Goal: Task Accomplishment & Management: Manage account settings

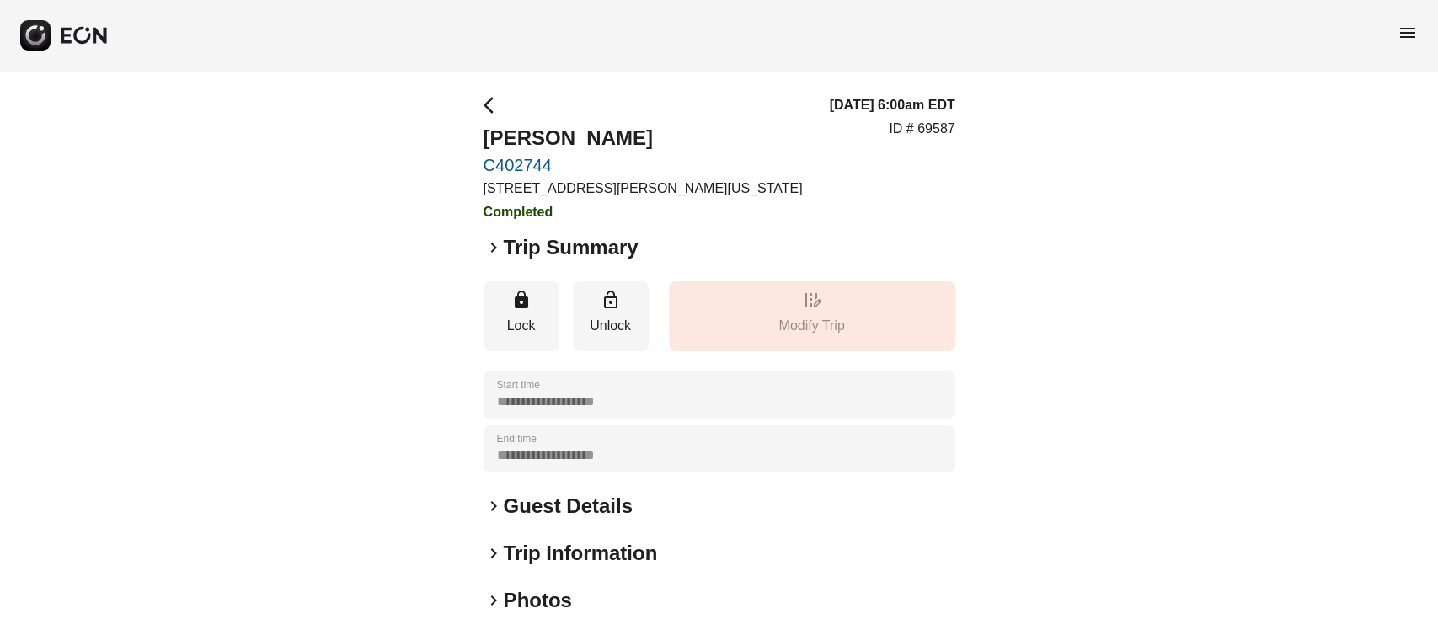
click at [1403, 29] on span "menu" at bounding box center [1407, 33] width 20 height 20
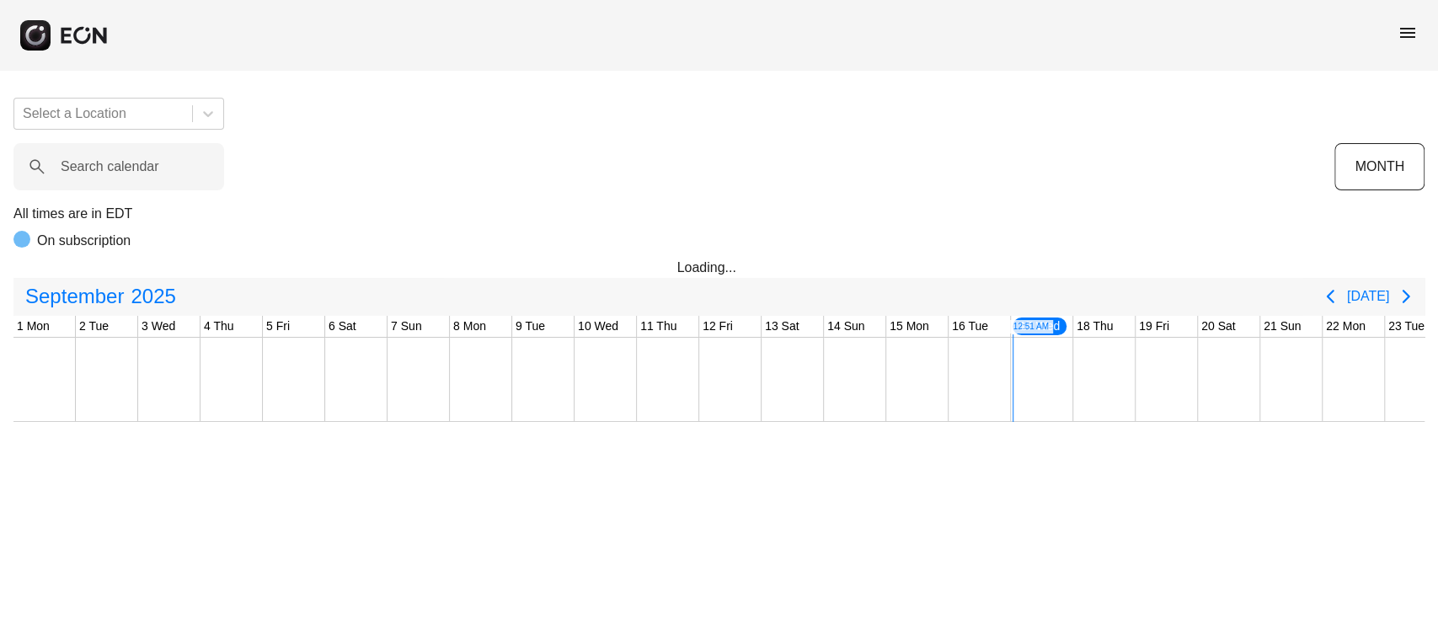
scroll to position [0, 458]
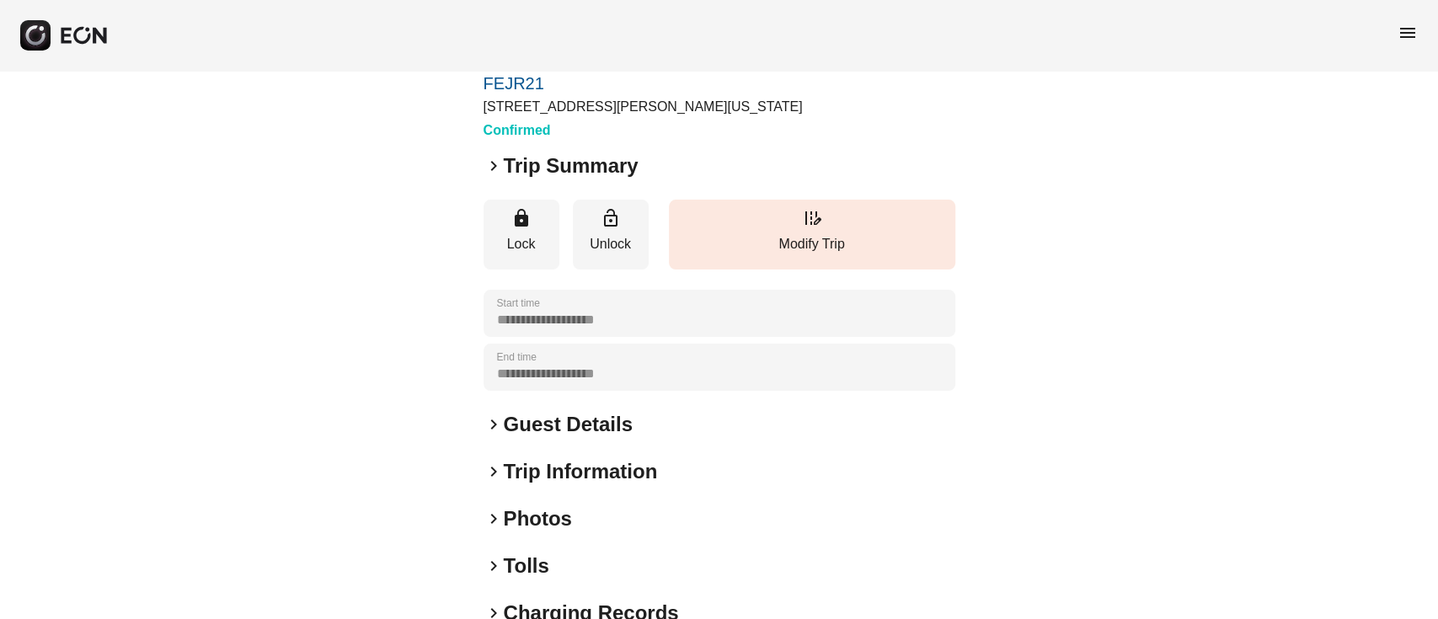
scroll to position [112, 0]
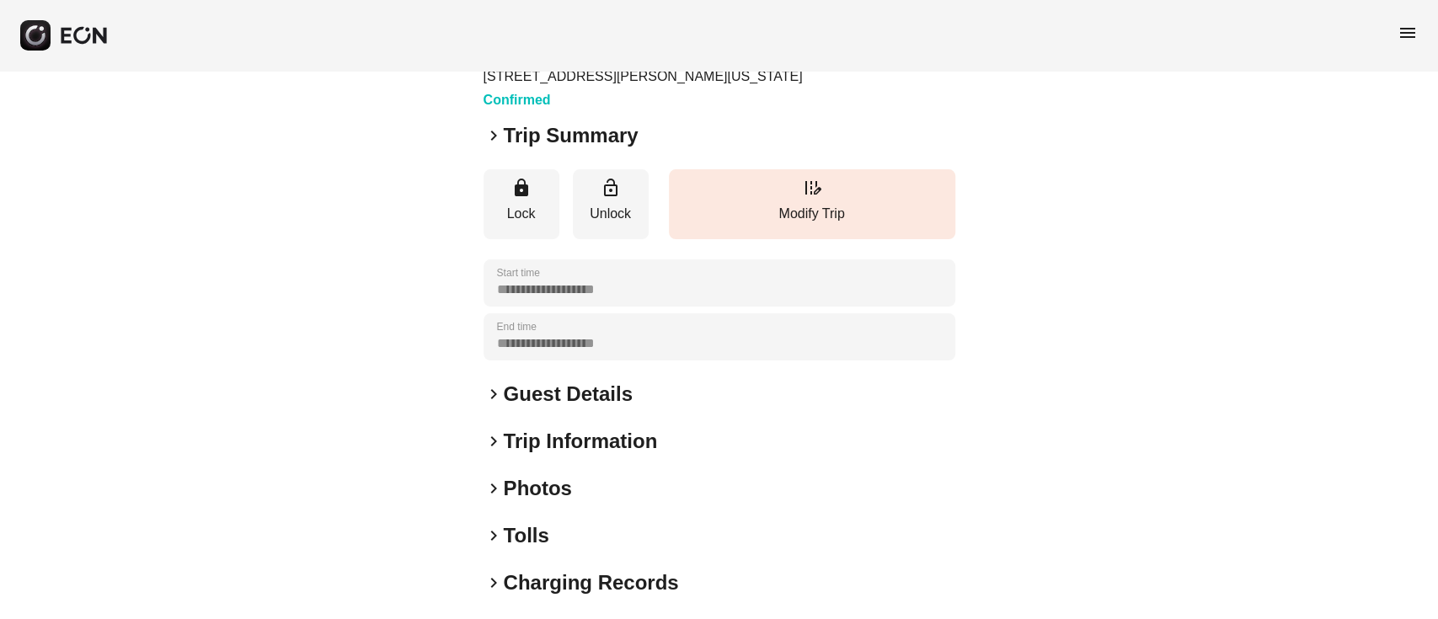
click at [544, 407] on h2 "Guest Details" at bounding box center [568, 394] width 129 height 27
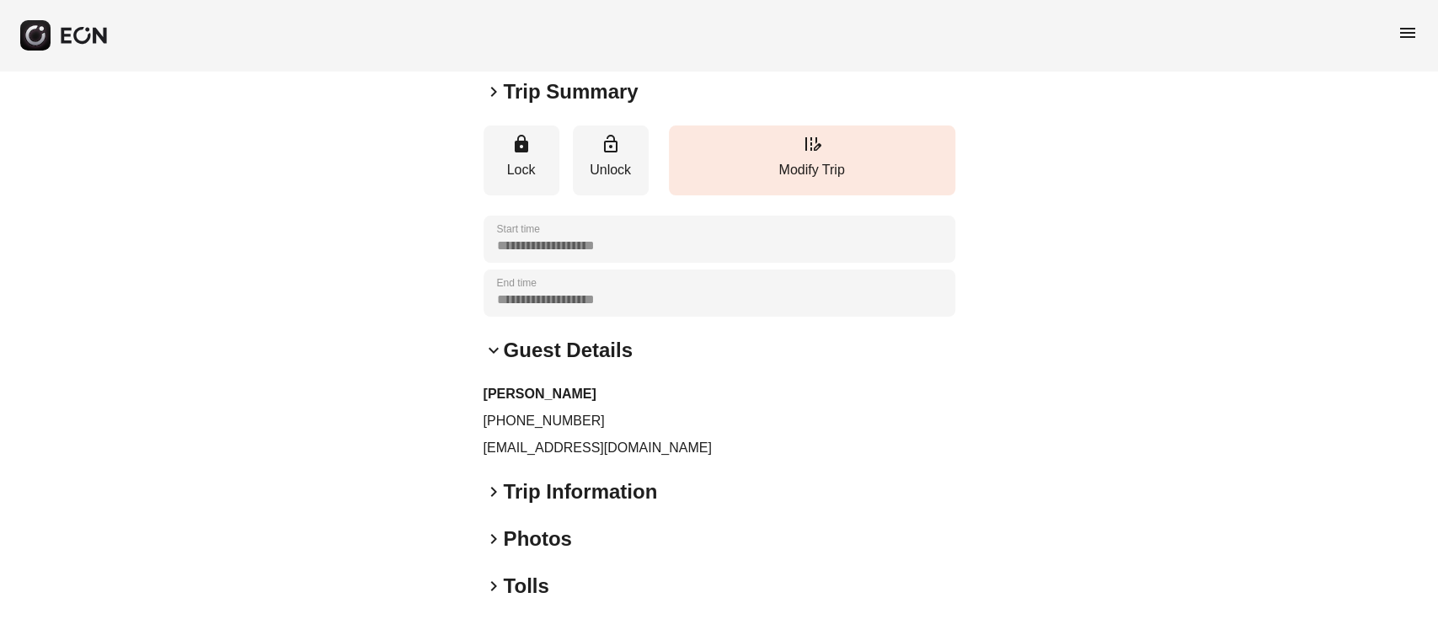
scroll to position [224, 0]
